Goal: Find specific page/section: Find specific page/section

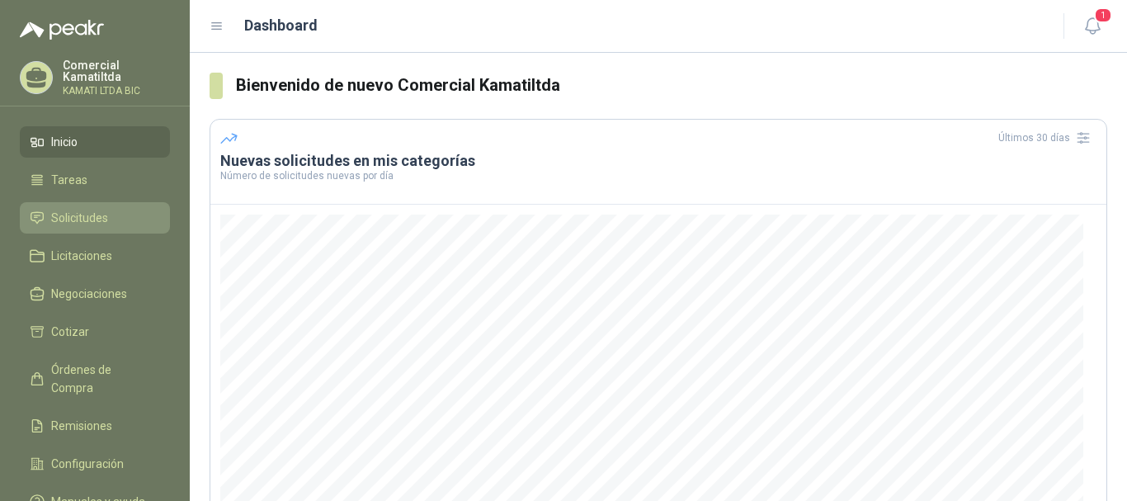
click at [105, 215] on span "Solicitudes" at bounding box center [79, 218] width 57 height 18
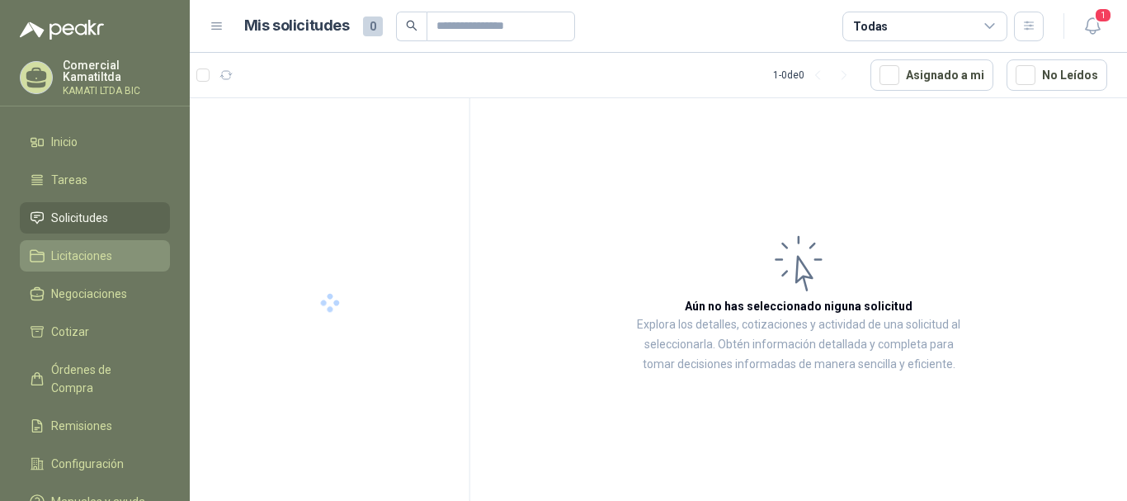
click at [120, 258] on li "Licitaciones" at bounding box center [95, 256] width 130 height 18
click at [111, 216] on li "Solicitudes" at bounding box center [95, 218] width 130 height 18
